Goal: Task Accomplishment & Management: Complete application form

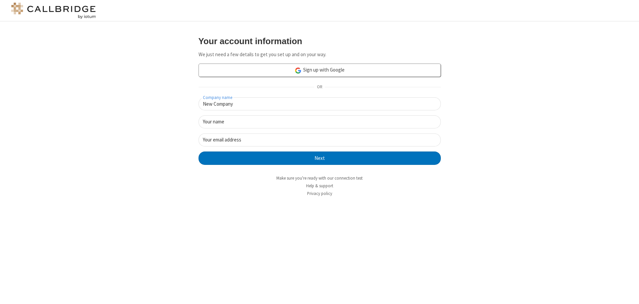
type input "New Company"
type input "New User"
type input "newUser@newUser.freesmackdown.b"
click button "Next" at bounding box center [319, 157] width 242 height 13
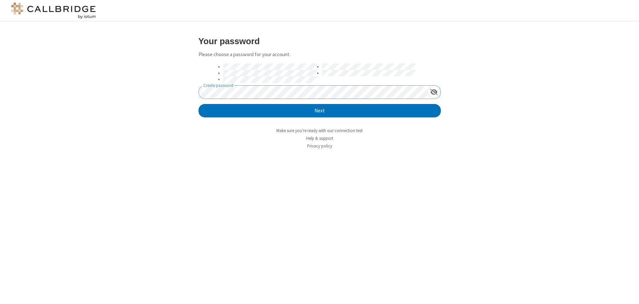
click at [198, 104] on button "Next" at bounding box center [319, 110] width 242 height 13
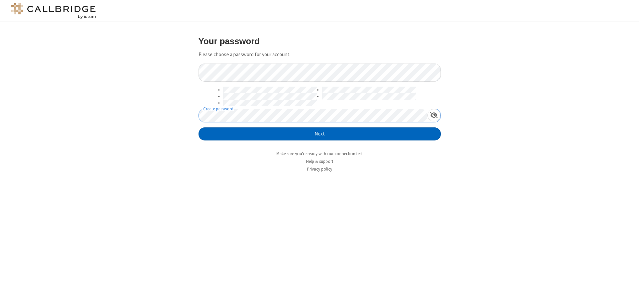
click at [319, 134] on button "Next" at bounding box center [319, 133] width 242 height 13
